Goal: Task Accomplishment & Management: Complete application form

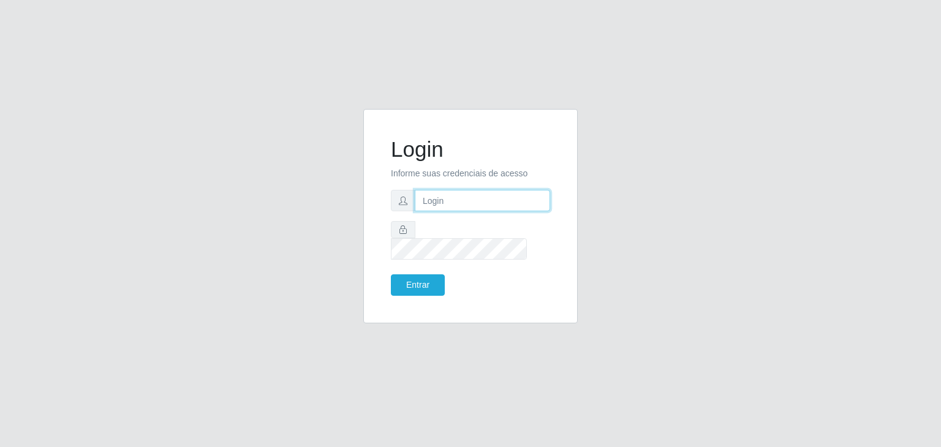
click at [488, 211] on input "text" at bounding box center [482, 200] width 135 height 21
click at [391, 274] on button "Entrar" at bounding box center [418, 284] width 54 height 21
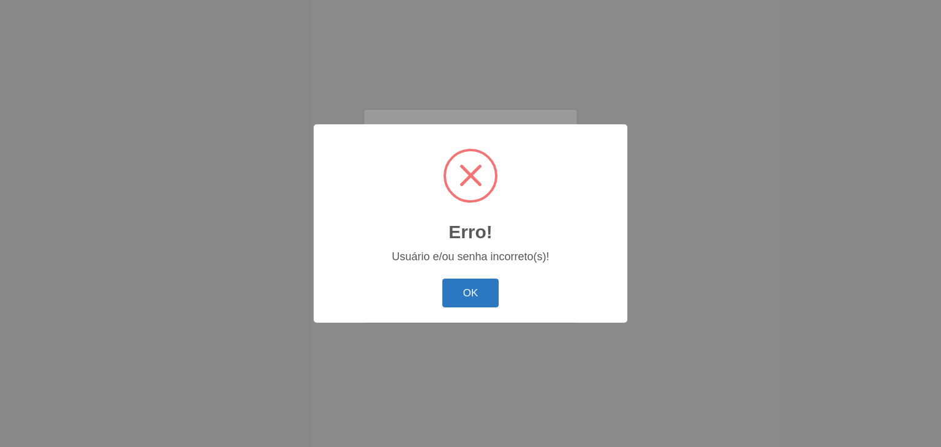
click at [475, 294] on button "OK" at bounding box center [470, 293] width 57 height 29
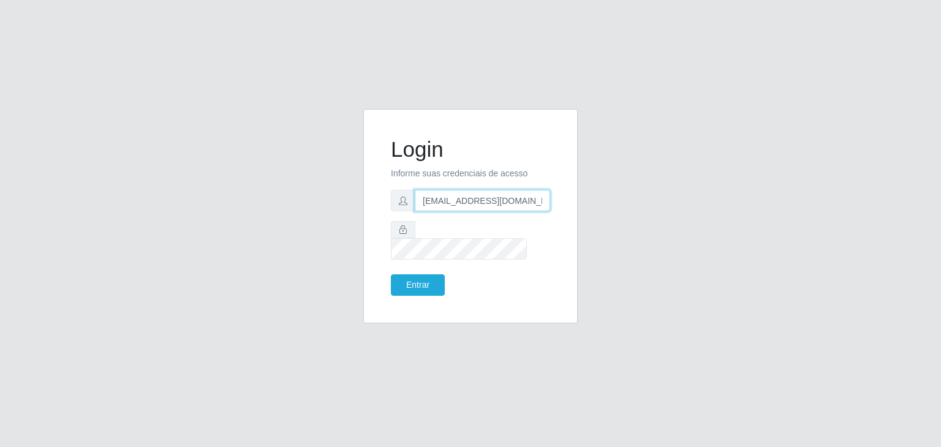
click at [470, 211] on input "[EMAIL_ADDRESS][DOMAIN_NAME]" at bounding box center [482, 200] width 135 height 21
type input "[PERSON_NAME]"
click at [414, 274] on button "Entrar" at bounding box center [418, 284] width 54 height 21
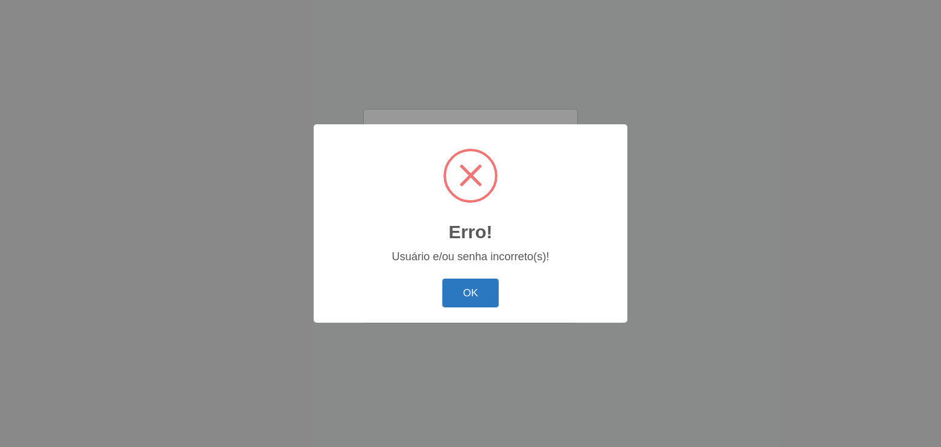
drag, startPoint x: 480, startPoint y: 295, endPoint x: 355, endPoint y: 134, distance: 203.9
click at [480, 295] on button "OK" at bounding box center [470, 293] width 57 height 29
